Goal: Navigation & Orientation: Go to known website

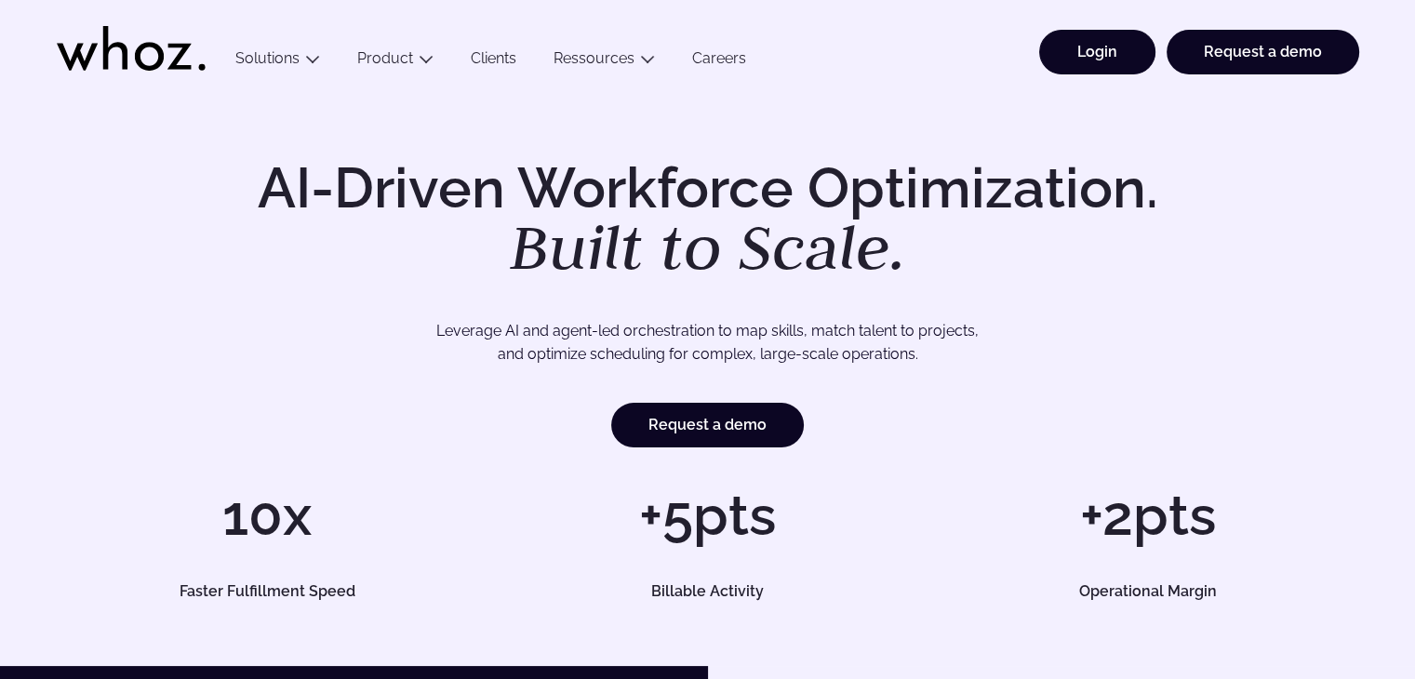
click at [1109, 64] on link "Login" at bounding box center [1097, 52] width 116 height 45
